Goal: Transaction & Acquisition: Purchase product/service

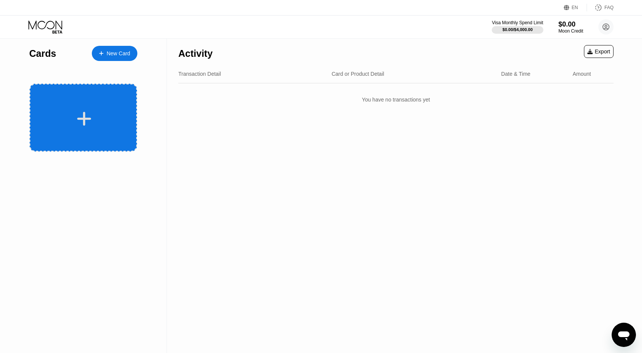
click at [86, 122] on icon at bounding box center [84, 118] width 15 height 17
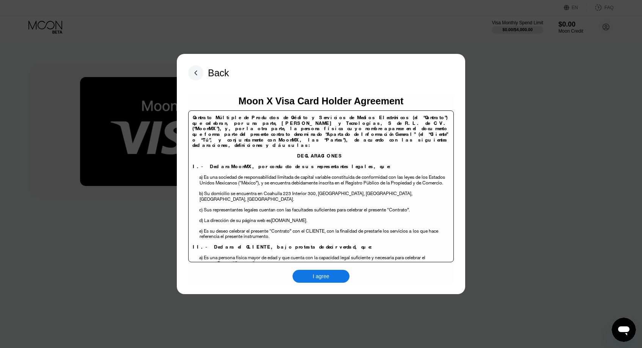
click at [317, 277] on div "I agree" at bounding box center [320, 276] width 17 height 7
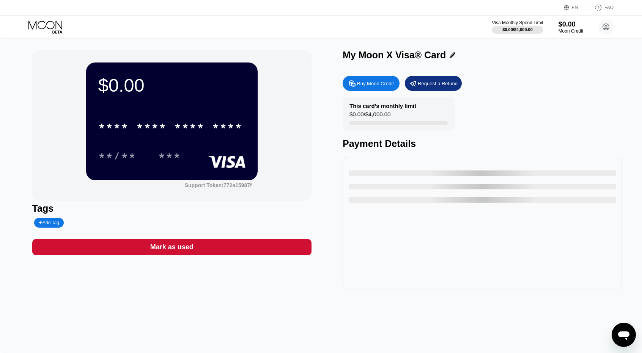
click at [369, 86] on div "Buy Moon Credit" at bounding box center [375, 83] width 37 height 6
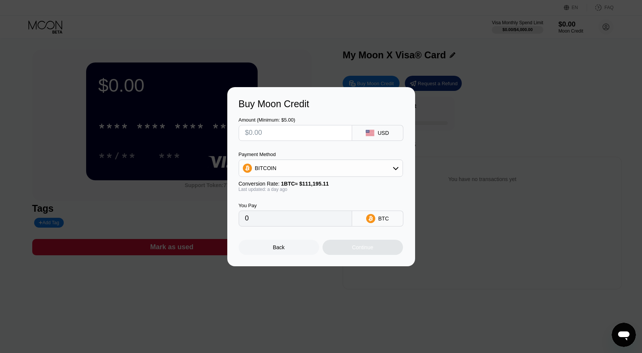
click at [314, 141] on div "Amount (Minimum: $5.00) USD Payment Method BITCOIN Conversion Rate: 1 BTC ≈ $11…" at bounding box center [320, 168] width 165 height 117
click at [315, 134] on input "text" at bounding box center [295, 133] width 100 height 15
type input "$1"
type input "0.00000891"
type input "$165"
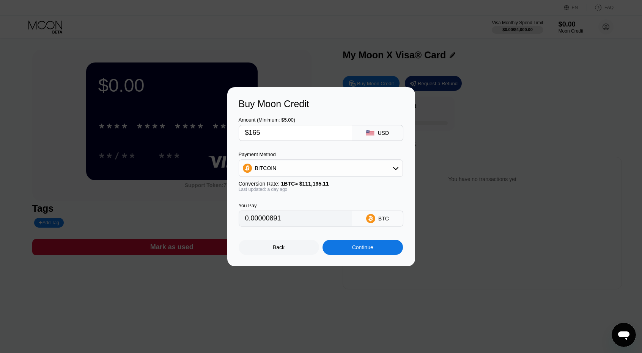
type input "0.00146978"
type input "$1650"
type input "0.01469771"
type input "$1650"
click at [308, 163] on div "BITCOIN" at bounding box center [320, 168] width 163 height 15
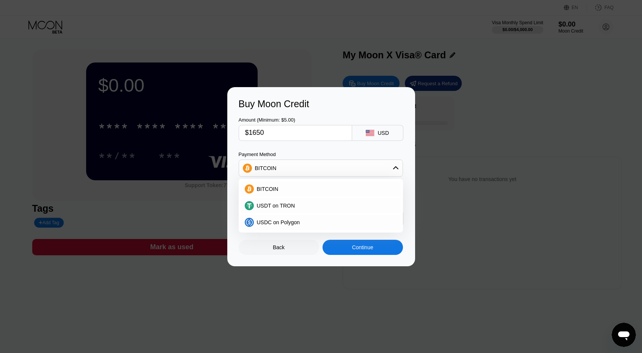
click at [281, 231] on div "BITCOIN USDT on TRON USDC on Polygon" at bounding box center [320, 206] width 164 height 54
click at [286, 224] on span "USDC on Polygon" at bounding box center [278, 223] width 43 height 6
type input "1650.00000000"
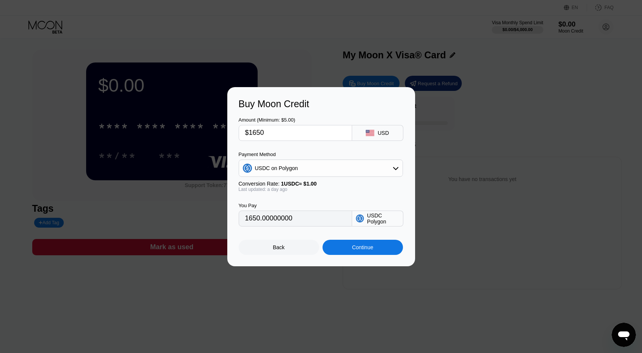
click at [365, 251] on div "Continue" at bounding box center [362, 248] width 21 height 6
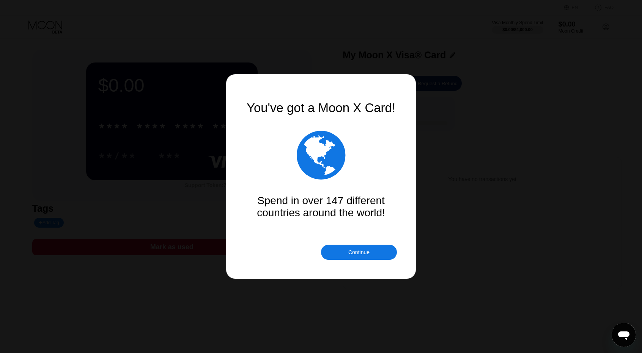
click at [364, 255] on div "Continue" at bounding box center [358, 252] width 21 height 6
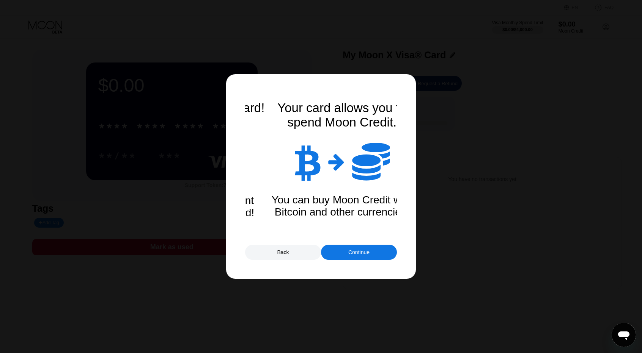
click at [364, 255] on div "Continue" at bounding box center [358, 252] width 21 height 6
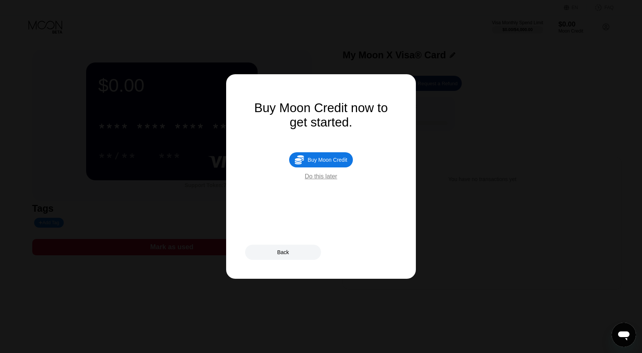
click at [327, 163] on div "Buy Moon Credit" at bounding box center [327, 160] width 39 height 6
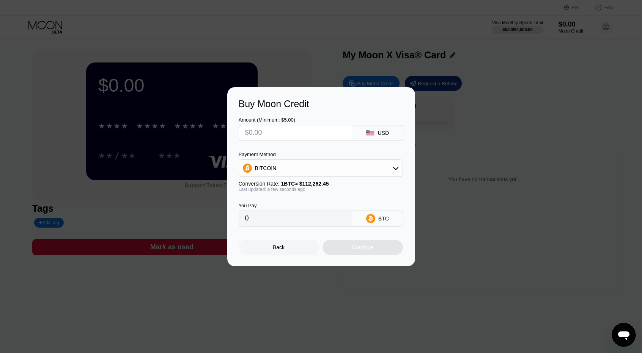
click at [310, 130] on input "text" at bounding box center [295, 133] width 100 height 15
type input "$1"
type input "0.00000891"
type input "$16"
type input "0.00014253"
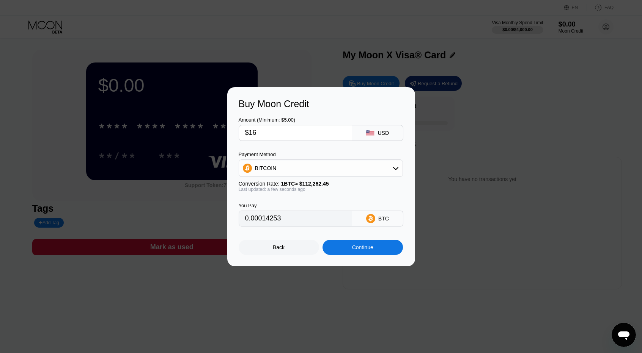
type input "$165"
type input "0.00146978"
type input "$1650"
type input "0.01469771"
type input "$1650"
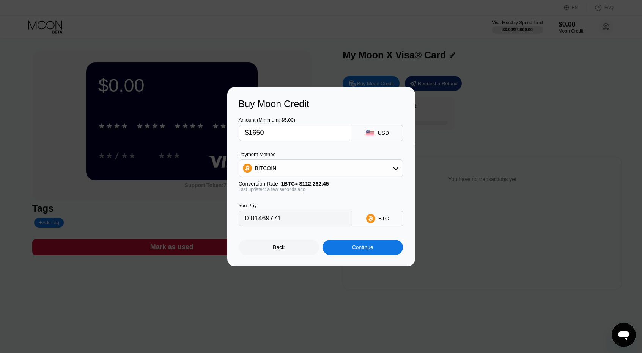
click at [293, 163] on div "BITCOIN" at bounding box center [320, 168] width 163 height 15
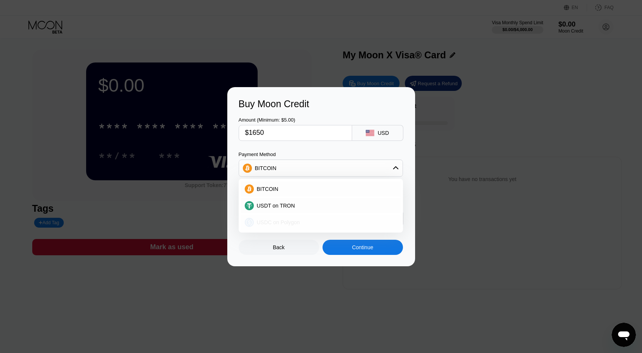
click at [286, 222] on span "USDC on Polygon" at bounding box center [278, 223] width 43 height 6
type input "1650.00000000"
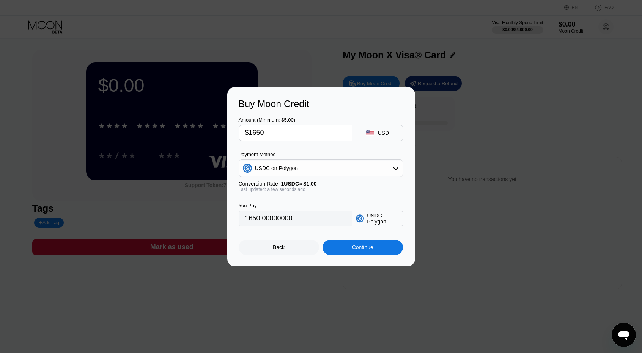
click at [364, 248] on div "Continue" at bounding box center [362, 248] width 21 height 6
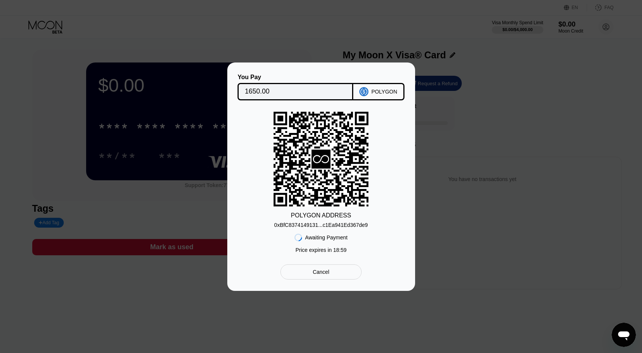
click at [317, 224] on div "0xBfC8374149131...c1Ea941Ed367de9" at bounding box center [321, 225] width 94 height 6
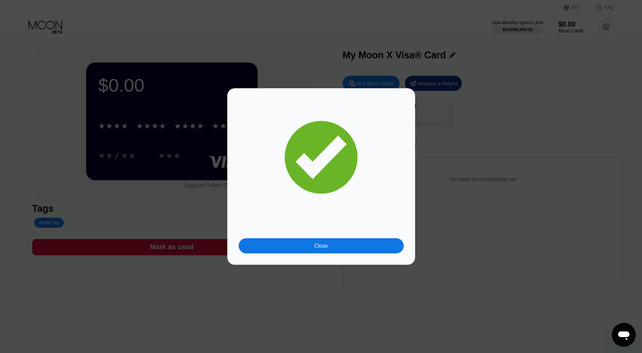
click at [331, 250] on div "Close" at bounding box center [320, 245] width 165 height 15
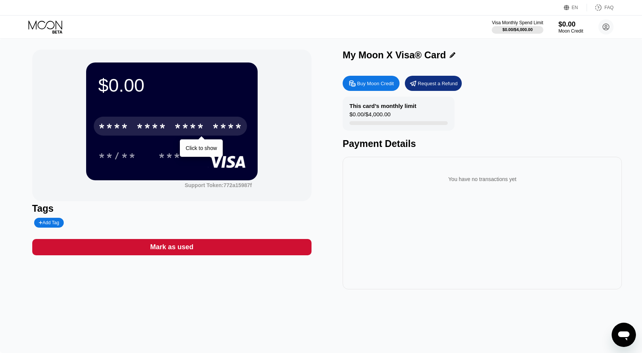
click at [169, 128] on div "* * * * * * * * * * * * ****" at bounding box center [170, 126] width 153 height 19
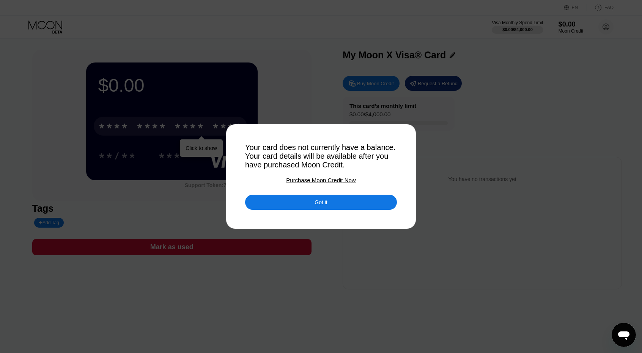
click at [333, 208] on div "Got it" at bounding box center [321, 202] width 152 height 15
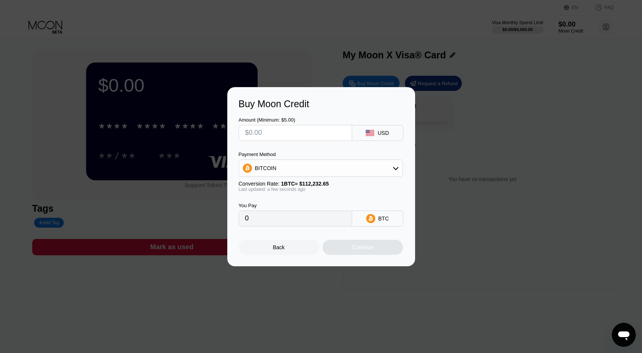
click at [568, 120] on div "Buy Moon Credit Amount (Minimum: $5.00) USD Payment Method BITCOIN Conversion R…" at bounding box center [321, 176] width 642 height 179
click at [282, 250] on div "Back" at bounding box center [279, 248] width 12 height 6
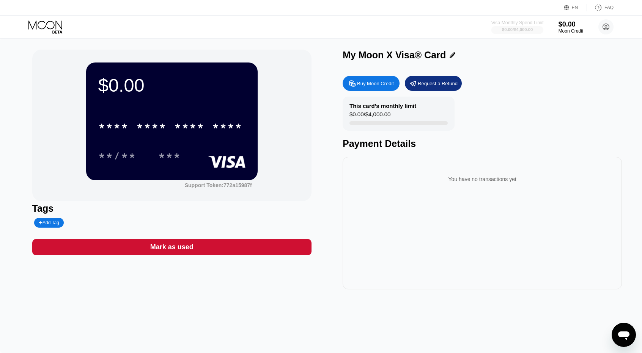
click at [534, 25] on div "Visa Monthly Spend Limit" at bounding box center [517, 22] width 52 height 5
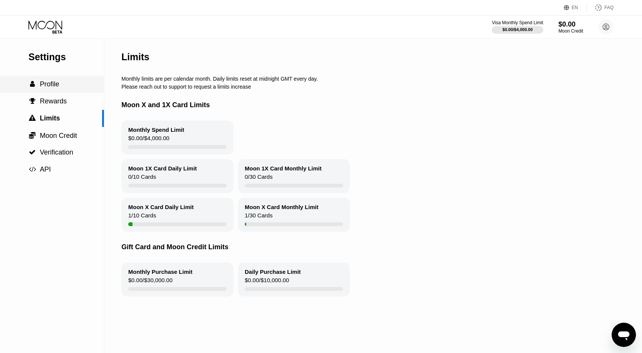
click at [56, 88] on span "Profile" at bounding box center [49, 84] width 19 height 8
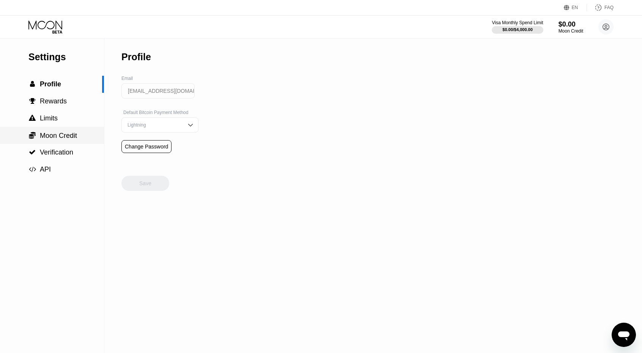
click at [53, 132] on div " Moon Credit" at bounding box center [52, 135] width 104 height 17
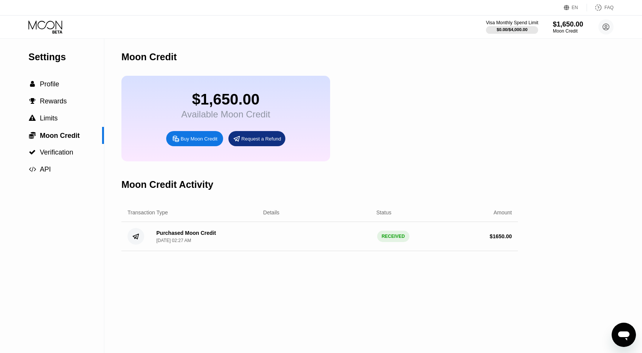
click at [513, 20] on div "Visa Monthly Spend Limit" at bounding box center [511, 22] width 52 height 5
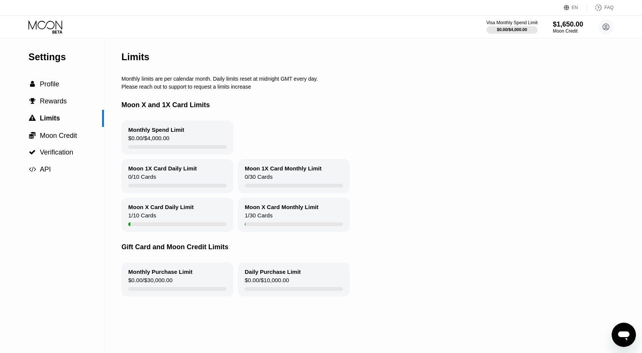
click at [50, 24] on icon at bounding box center [45, 26] width 35 height 13
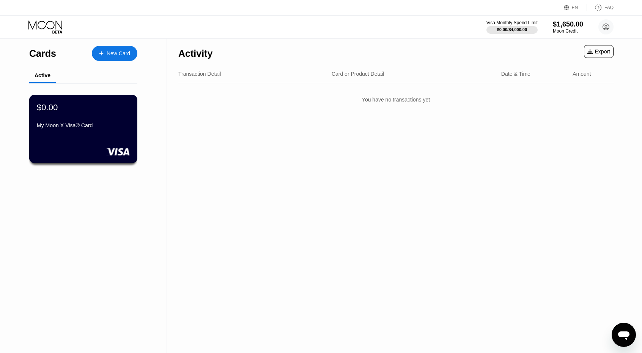
click at [78, 104] on div "$0.00" at bounding box center [83, 107] width 93 height 10
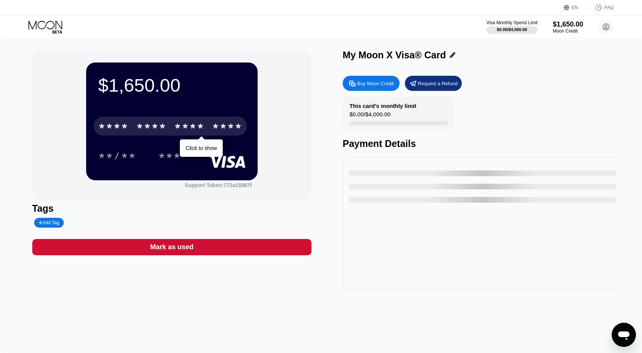
click at [155, 132] on div "* * * *" at bounding box center [151, 127] width 30 height 12
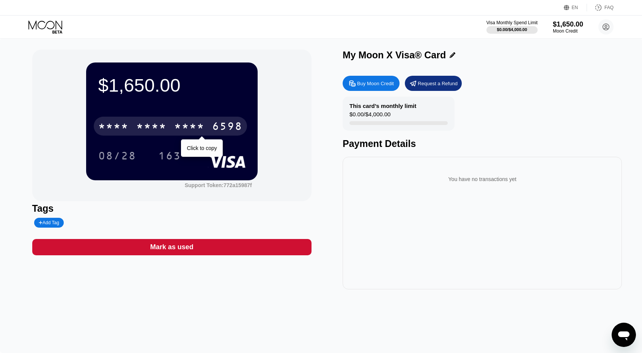
click at [158, 122] on div "* * * *" at bounding box center [151, 127] width 30 height 12
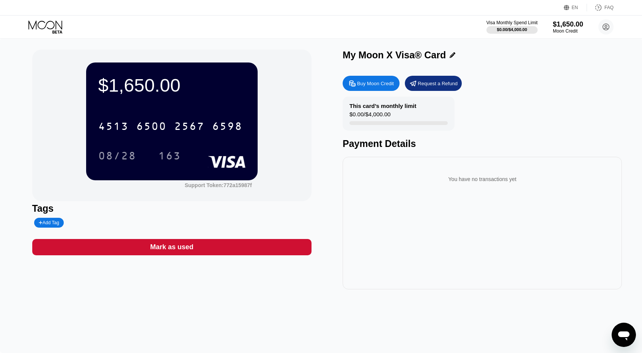
click at [314, 3] on div "EN Language Select an item Save FAQ" at bounding box center [321, 8] width 642 height 16
